Goal: Transaction & Acquisition: Purchase product/service

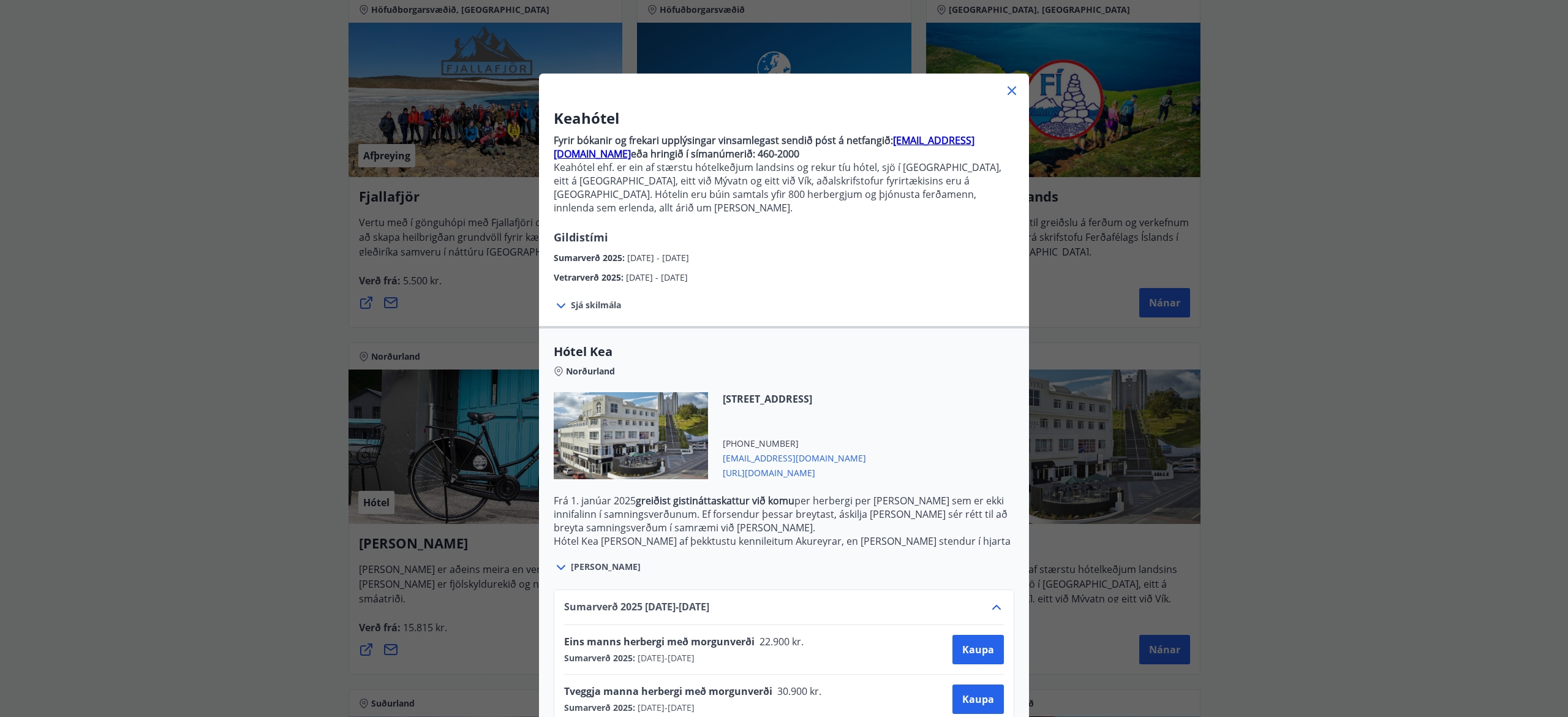
scroll to position [77, 0]
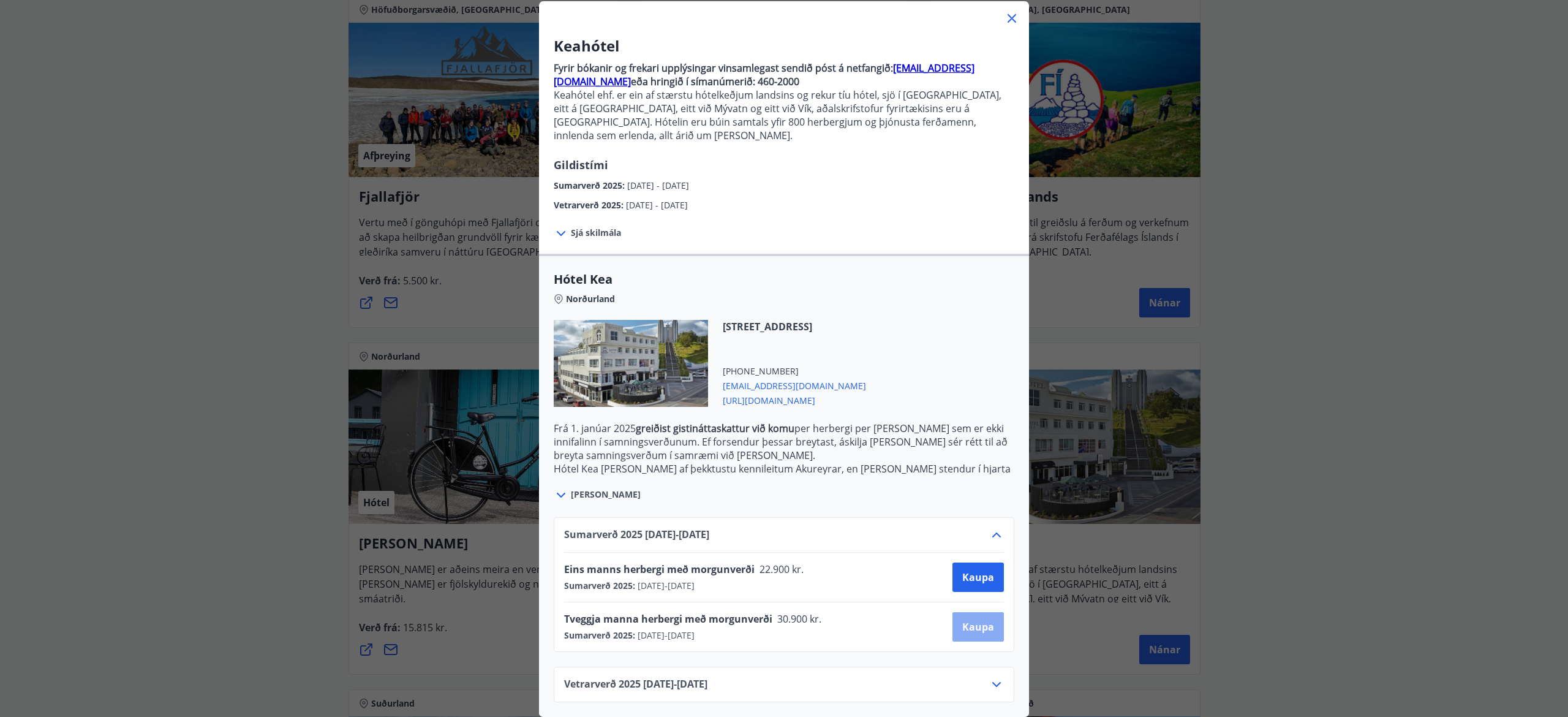
click at [966, 620] on span "Kaupa" at bounding box center [978, 627] width 32 height 13
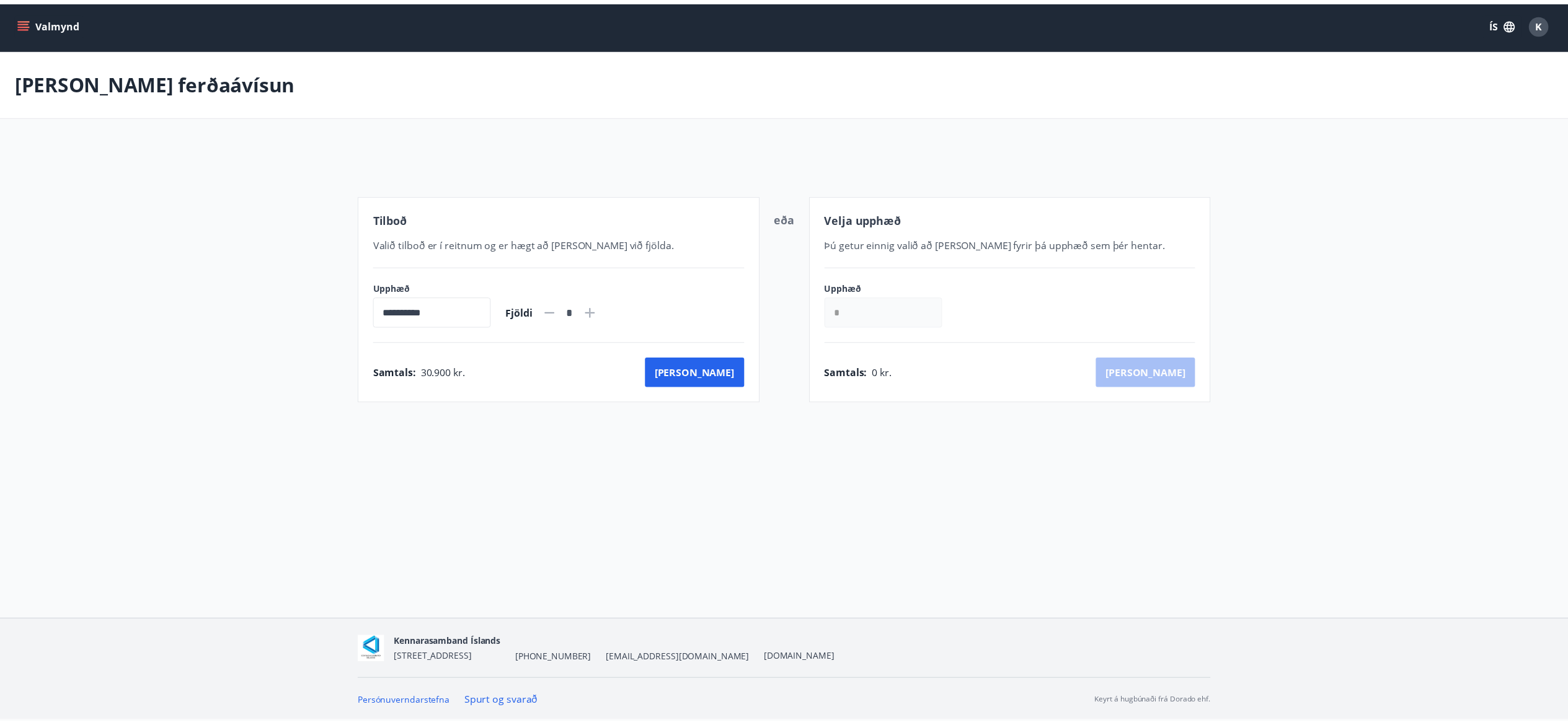
scroll to position [2, 0]
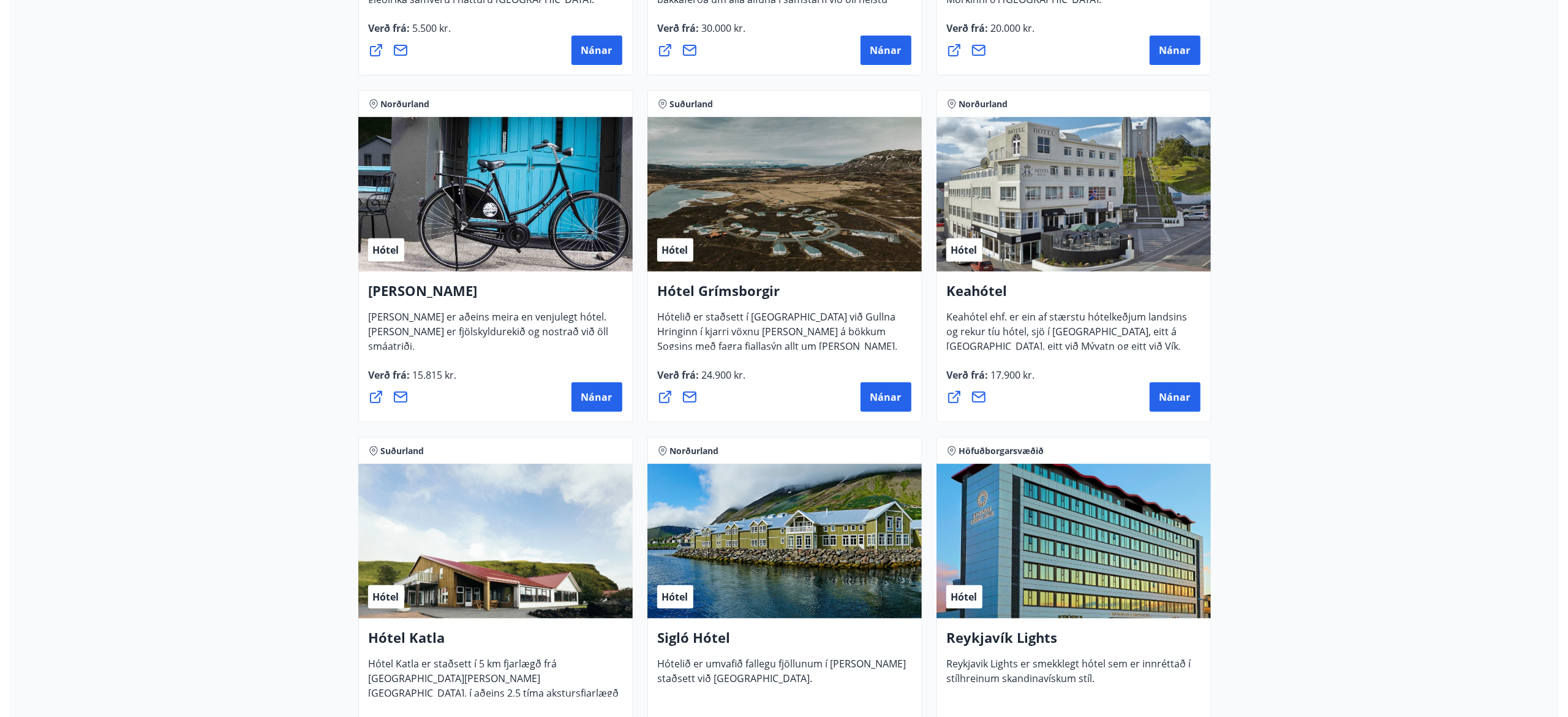
scroll to position [498, 0]
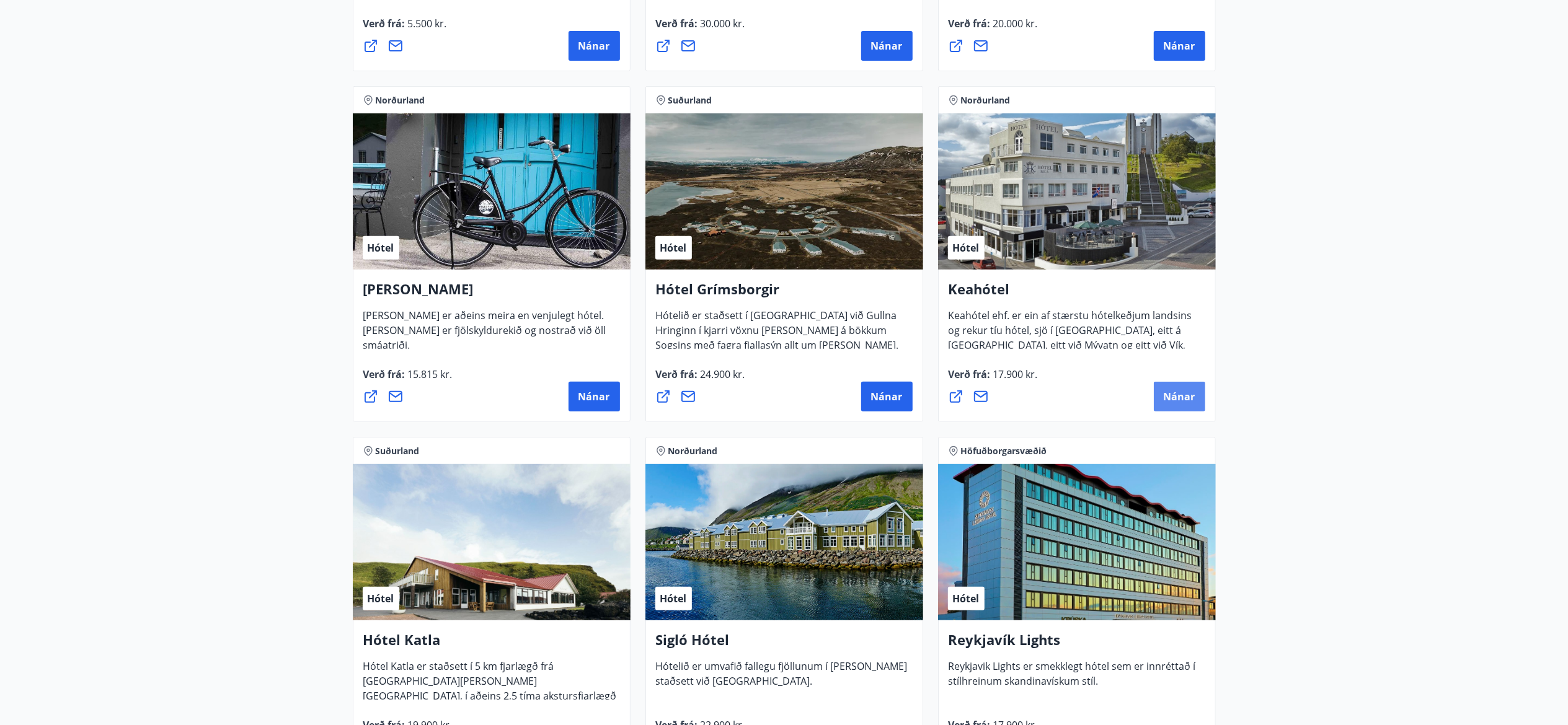
click at [1182, 393] on span "Nánar" at bounding box center [1180, 397] width 32 height 13
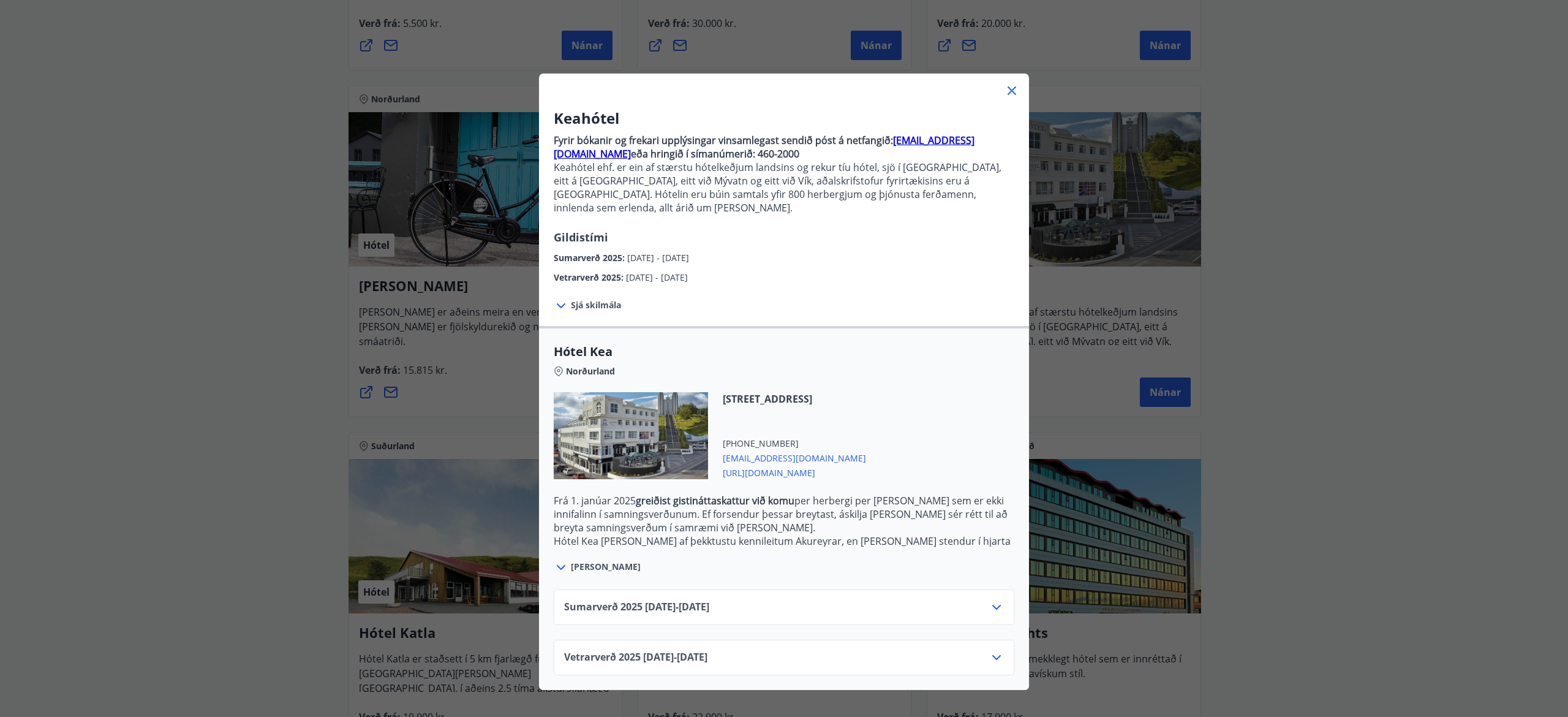
click at [554, 298] on icon at bounding box center [561, 306] width 15 height 15
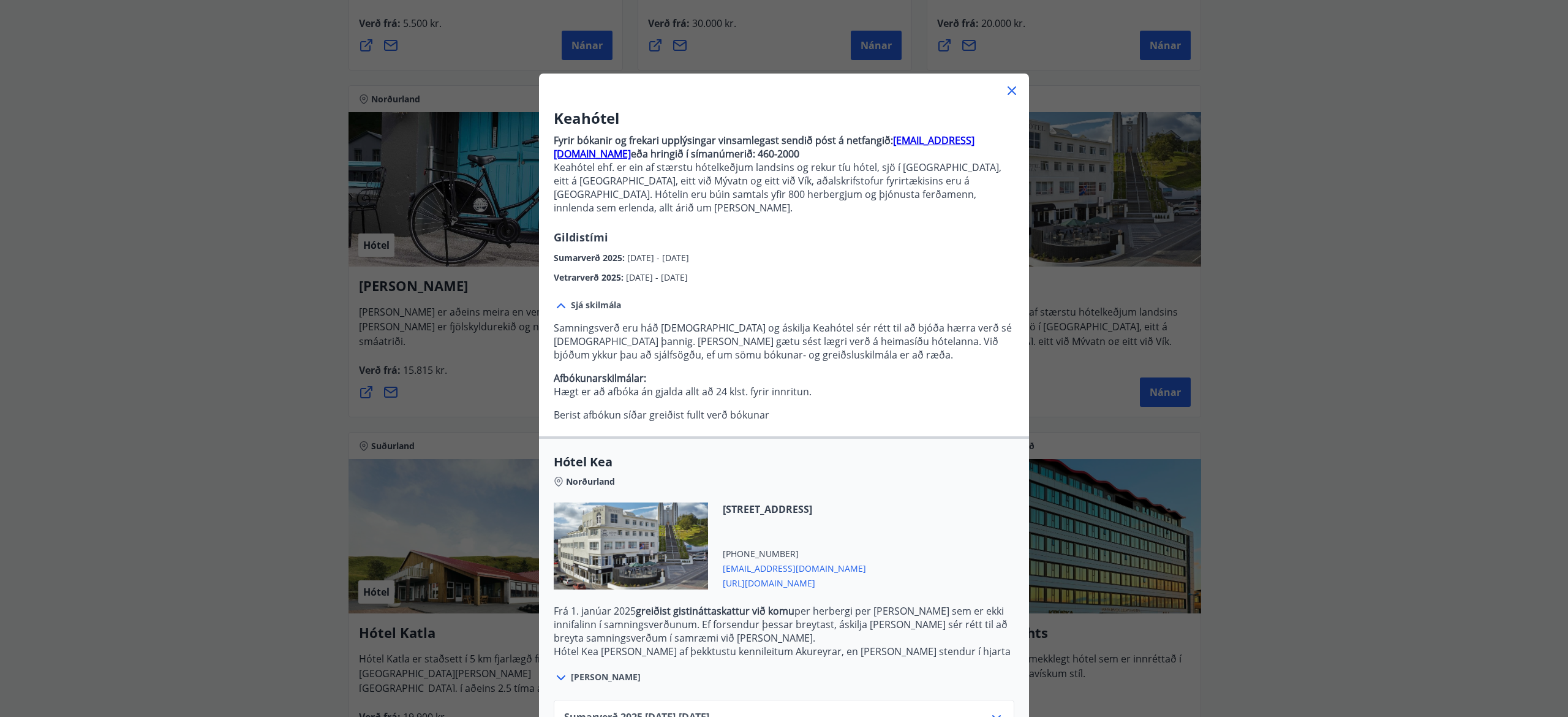
click at [576, 671] on span "[PERSON_NAME]" at bounding box center [606, 677] width 70 height 12
click at [554, 670] on icon at bounding box center [561, 678] width 15 height 15
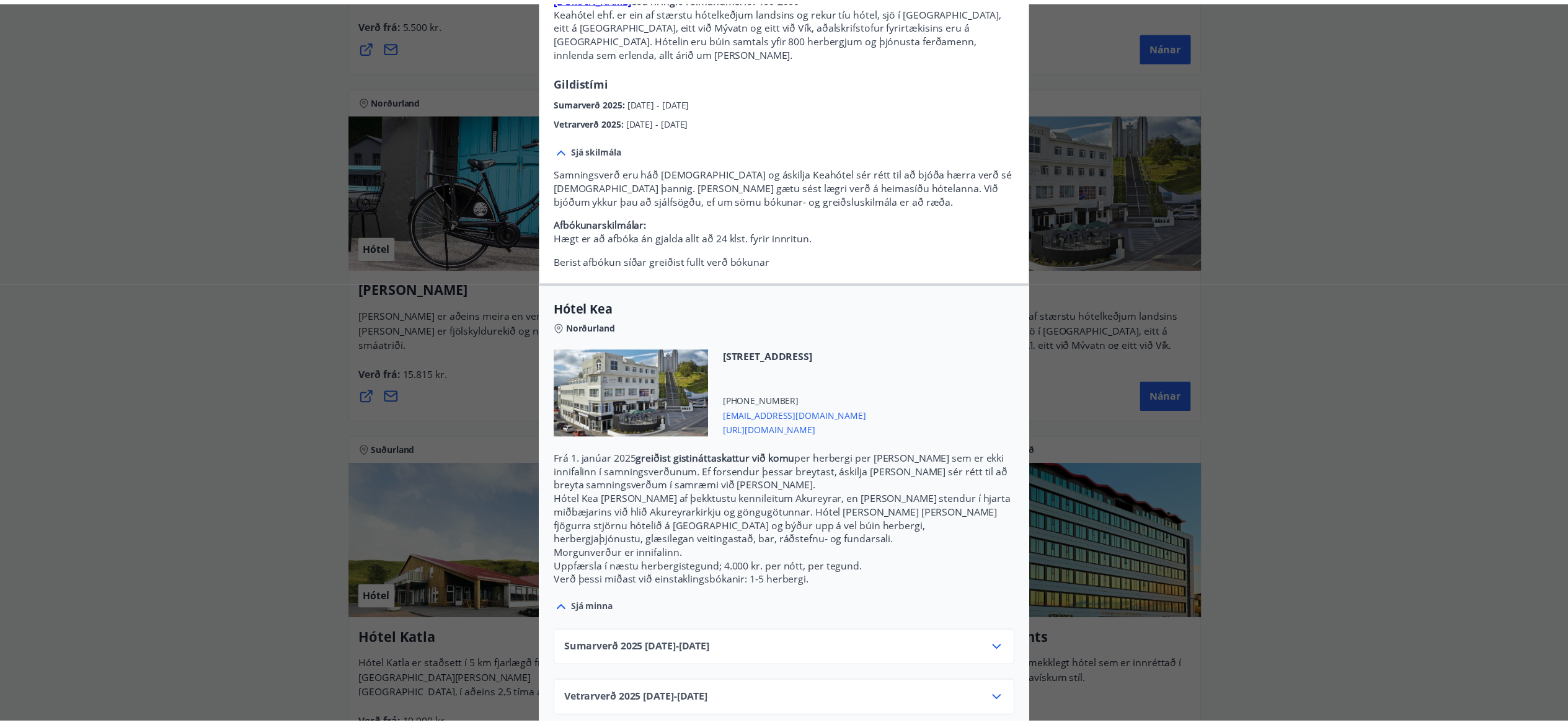
scroll to position [0, 0]
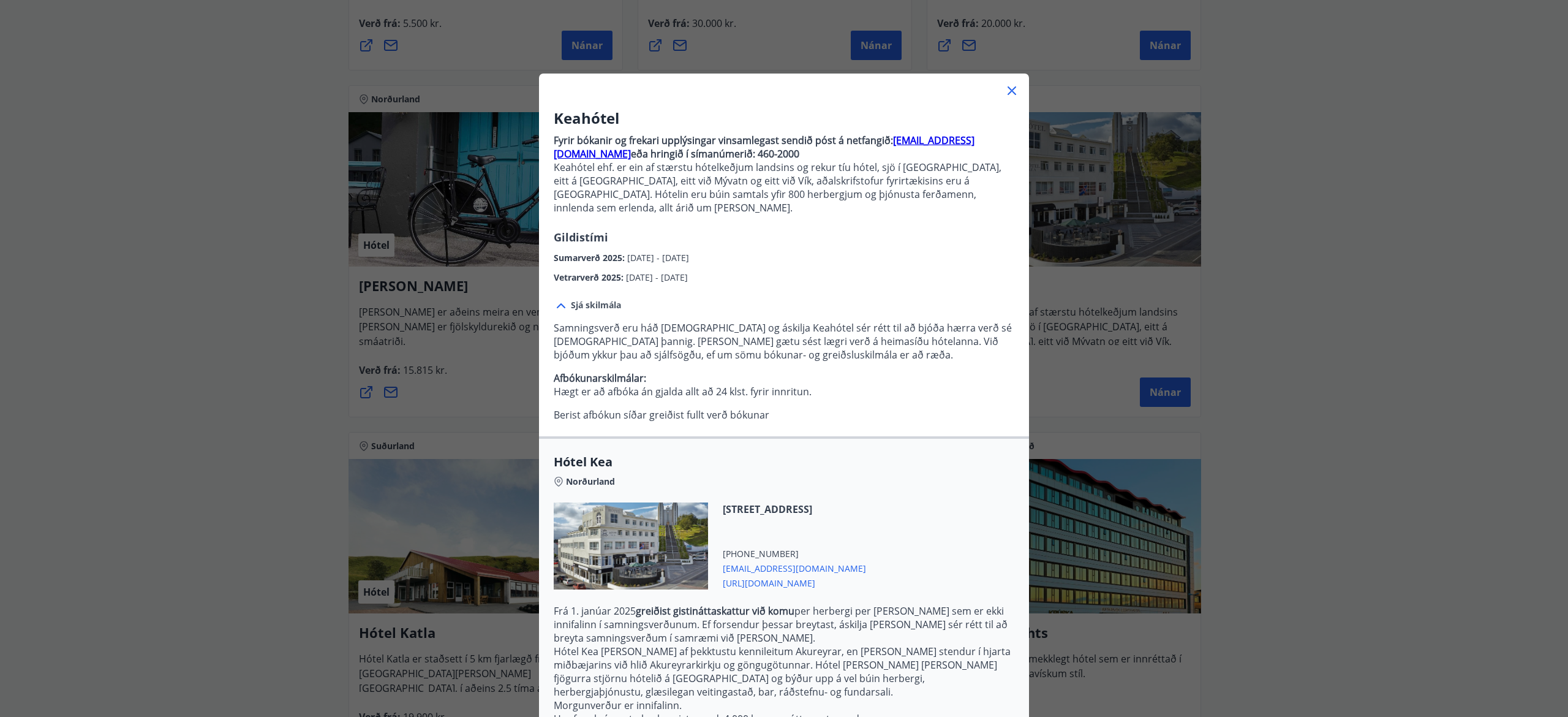
click at [1004, 97] on icon at bounding box center [1012, 90] width 15 height 15
